Goal: Task Accomplishment & Management: Use online tool/utility

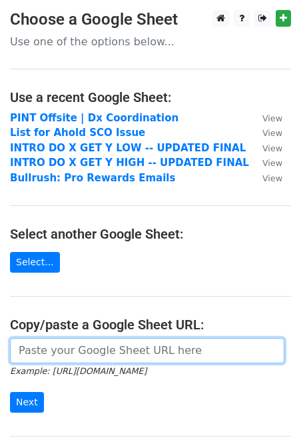
click at [76, 349] on input "url" at bounding box center [147, 350] width 275 height 25
paste input "[URL][DOMAIN_NAME]"
type input "https://docs.google.com/spreadsheets/d/12ymkEnF8_fpp-20B1MFh1-SRljJDf1iXj1MuWZB…"
click at [10, 392] on input "Next" at bounding box center [27, 402] width 34 height 21
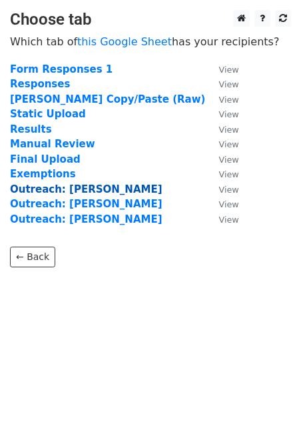
click at [47, 185] on strong "Outreach: Andrew" at bounding box center [86, 189] width 153 height 12
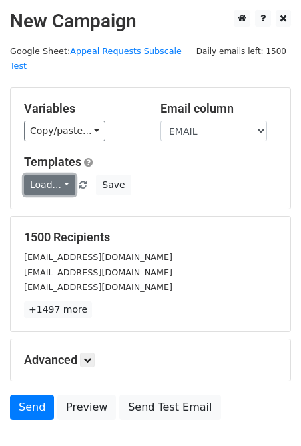
click at [66, 175] on link "Load..." at bounding box center [49, 185] width 51 height 21
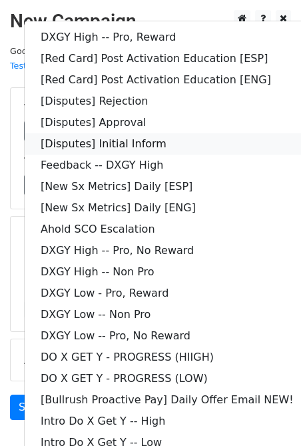
click at [173, 133] on link "[Disputes] Initial Inform" at bounding box center [167, 143] width 285 height 21
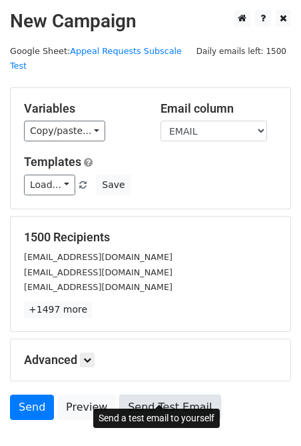
click at [179, 401] on link "Send Test Email" at bounding box center [169, 407] width 101 height 25
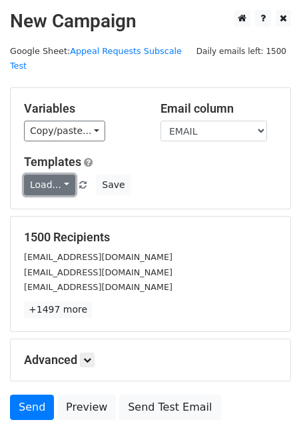
click at [65, 175] on link "Load..." at bounding box center [49, 185] width 51 height 21
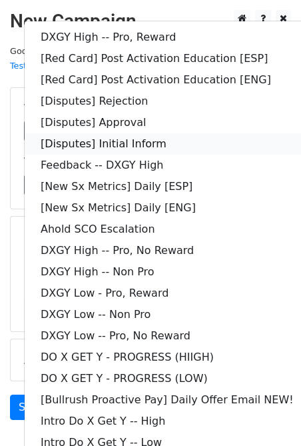
click at [143, 133] on link "[Disputes] Initial Inform" at bounding box center [167, 143] width 285 height 21
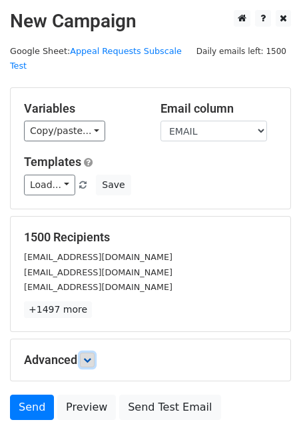
click at [91, 356] on icon at bounding box center [87, 360] width 8 height 8
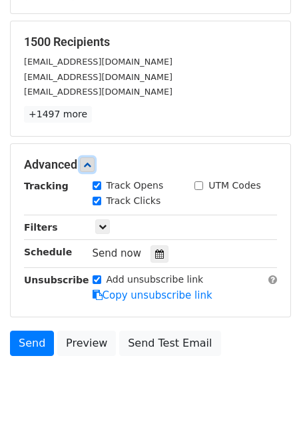
scroll to position [202, 0]
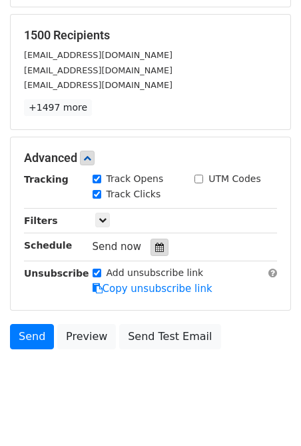
click at [151, 239] on div at bounding box center [160, 247] width 18 height 17
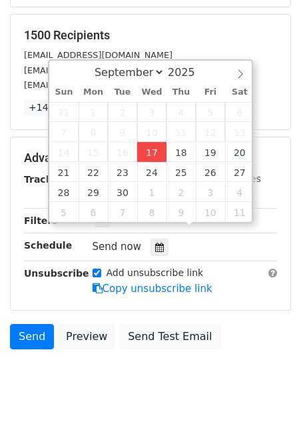
type input "[DATE] 12:00"
click at [169, 239] on div at bounding box center [160, 247] width 18 height 17
click at [166, 248] on div "Tracking Track Opens UTM Codes Track Clicks Filters Only include spreadsheet ro…" at bounding box center [150, 234] width 253 height 125
click at [287, 283] on div "Advanced Tracking Track Opens UTM Codes Track Clicks Filters Only include sprea…" at bounding box center [151, 223] width 280 height 173
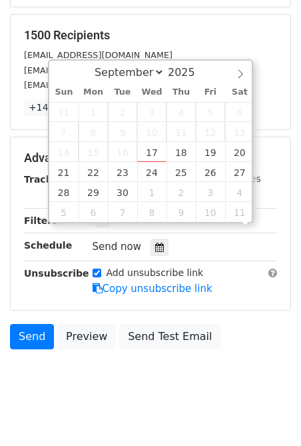
click at [248, 28] on h5 "1500 Recipients" at bounding box center [150, 35] width 253 height 15
click at [163, 151] on div "Advanced Tracking Track Opens UTM Codes Track Clicks Filters Only include sprea…" at bounding box center [151, 223] width 280 height 173
click at [64, 243] on div "Tracking Track Opens UTM Codes Track Clicks Filters Only include spreadsheet ro…" at bounding box center [150, 234] width 253 height 125
click at [51, 286] on div "Advanced Tracking Track Opens UTM Codes Track Clicks Filters Only include sprea…" at bounding box center [151, 223] width 280 height 173
click at [256, 414] on iframe "Chat Widget" at bounding box center [268, 414] width 67 height 64
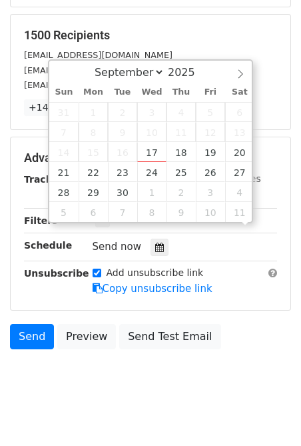
click at [239, 77] on div "[EMAIL_ADDRESS][DOMAIN_NAME]" at bounding box center [150, 84] width 273 height 15
click at [249, 15] on div "1500 Recipients [EMAIL_ADDRESS][DOMAIN_NAME] [EMAIL_ADDRESS][DOMAIN_NAME] [EMAI…" at bounding box center [151, 72] width 280 height 115
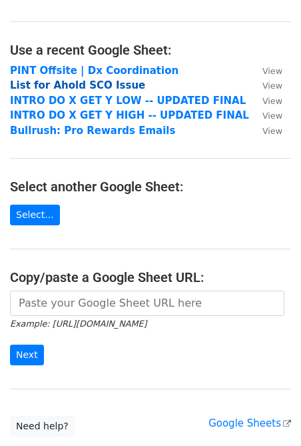
scroll to position [59, 0]
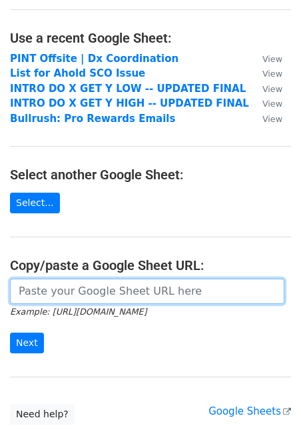
click at [73, 297] on input "url" at bounding box center [147, 291] width 275 height 25
paste input "[URL][DOMAIN_NAME]"
type input "[URL][DOMAIN_NAME]"
click at [10, 333] on input "Next" at bounding box center [27, 343] width 34 height 21
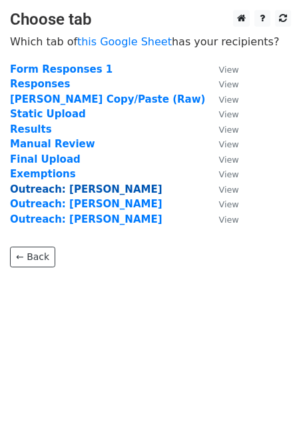
click at [70, 190] on strong "Outreach: Andrew" at bounding box center [86, 189] width 153 height 12
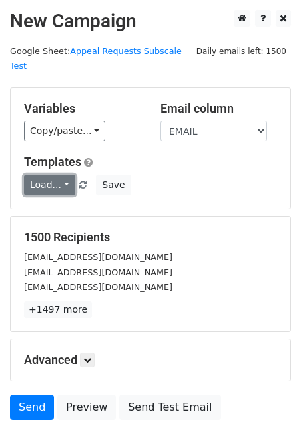
click at [63, 175] on link "Load..." at bounding box center [49, 185] width 51 height 21
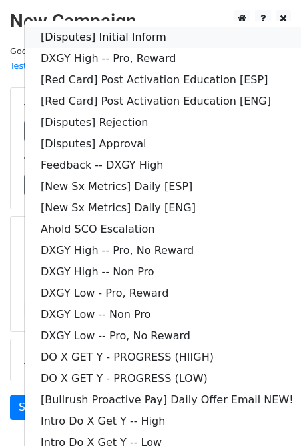
click at [141, 27] on link "[Disputes] Initial Inform" at bounding box center [167, 37] width 285 height 21
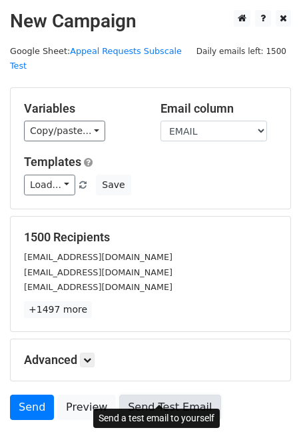
click at [131, 395] on link "Send Test Email" at bounding box center [169, 407] width 101 height 25
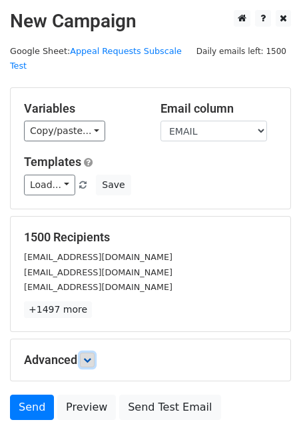
click at [89, 353] on link at bounding box center [87, 360] width 15 height 15
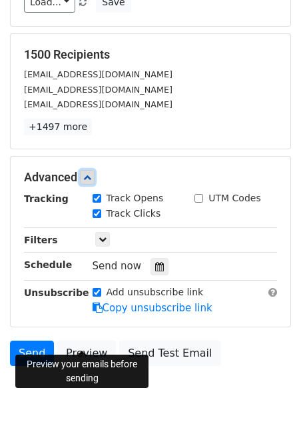
scroll to position [202, 0]
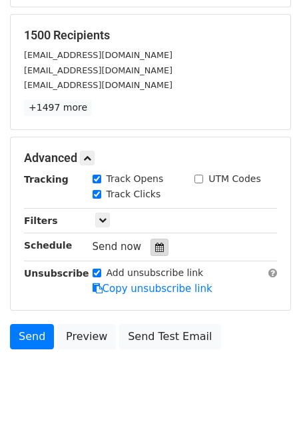
click at [155, 243] on icon at bounding box center [159, 247] width 9 height 9
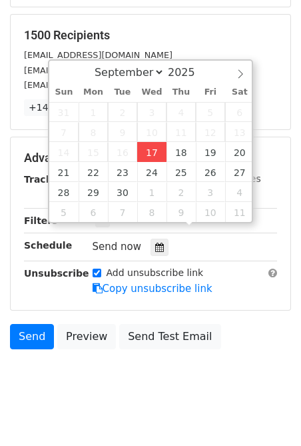
type input "[DATE] 12:00"
click at [217, 266] on div "Add unsubscribe link Copy unsubscribe link" at bounding box center [185, 281] width 205 height 31
click at [295, 342] on div "Send Preview Send Test Email" at bounding box center [150, 340] width 301 height 32
click at [153, 390] on body "New Campaign Daily emails left: 1500 Google Sheet: Appeal Requests Subscale Tes…" at bounding box center [150, 108] width 301 height 601
click at [140, 15] on div "1500 Recipients [EMAIL_ADDRESS][DOMAIN_NAME] [EMAIL_ADDRESS][DOMAIN_NAME] [EMAI…" at bounding box center [151, 72] width 280 height 115
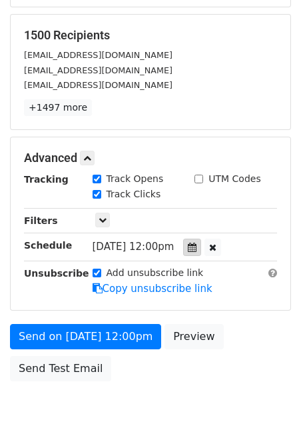
click at [197, 243] on icon at bounding box center [192, 247] width 9 height 9
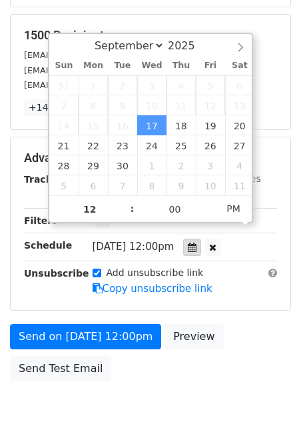
scroll to position [1, 0]
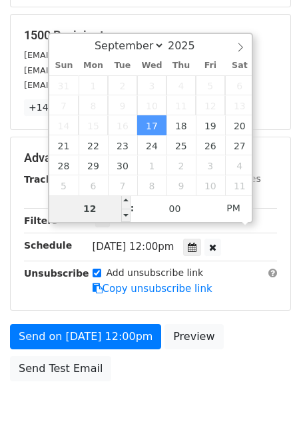
click at [101, 211] on input "12" at bounding box center [89, 208] width 81 height 27
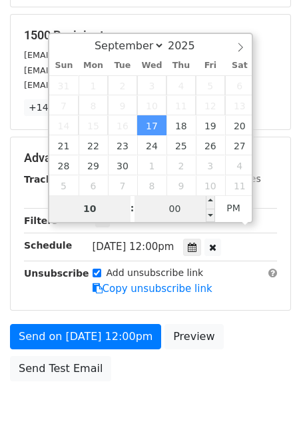
type input "10"
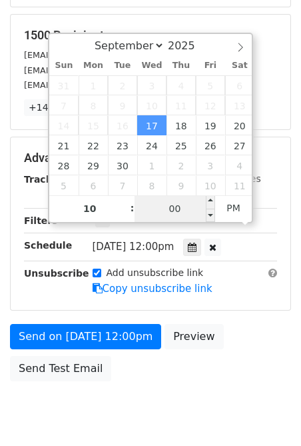
type input "[DATE] 22:00"
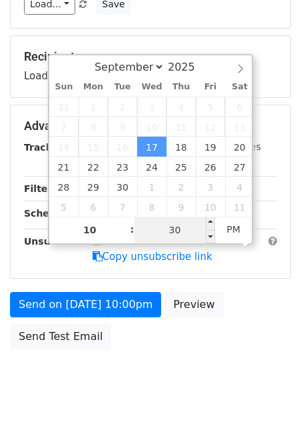
type input "30"
type input "[DATE] 10:30"
click at [159, 382] on body "New Campaign Daily emails left: 1500 Google Sheet: Appeal Requests Subscale Tes…" at bounding box center [150, 119] width 301 height 580
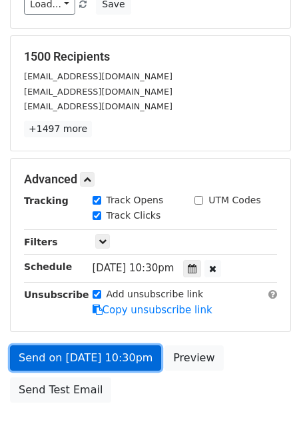
click at [135, 345] on link "Send on [DATE] 10:30pm" at bounding box center [85, 357] width 151 height 25
